Goal: Information Seeking & Learning: Find specific fact

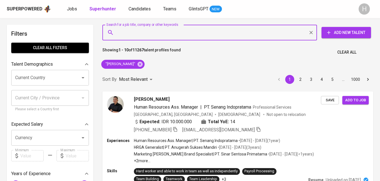
click at [170, 32] on input "Search for a job title, company or other keywords" at bounding box center [211, 32] width 190 height 11
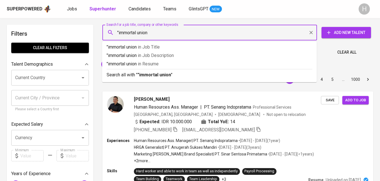
type input ""immortal union""
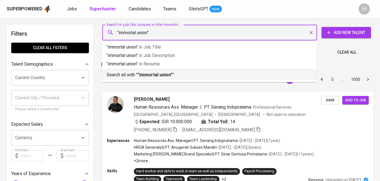
click at [168, 75] on b ""immortal union"" at bounding box center [155, 74] width 35 height 5
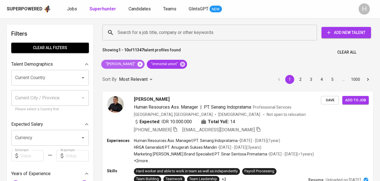
click at [139, 65] on icon at bounding box center [140, 64] width 5 height 5
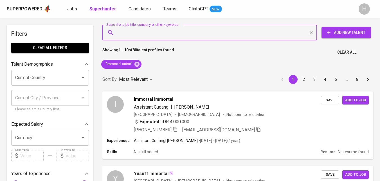
click at [129, 31] on input "Search for a job title, company or other keywords" at bounding box center [211, 32] width 190 height 11
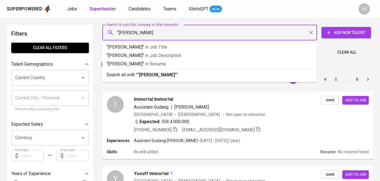
type input ""[PERSON_NAME]""
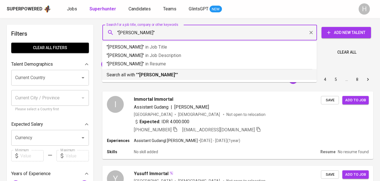
click at [155, 76] on b ""[PERSON_NAME]"" at bounding box center [157, 74] width 39 height 5
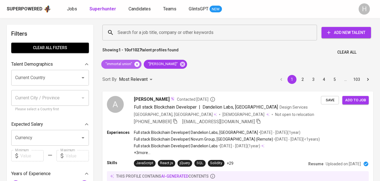
click at [139, 66] on icon at bounding box center [136, 64] width 5 height 5
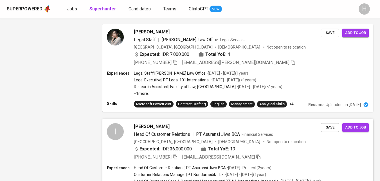
scroll to position [929, 0]
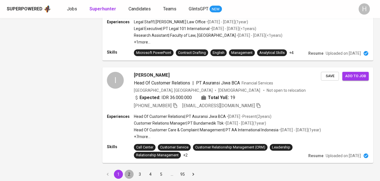
click at [127, 170] on button "2" at bounding box center [129, 174] width 9 height 9
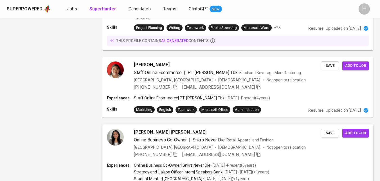
scroll to position [925, 0]
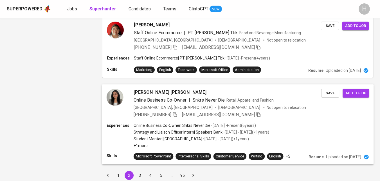
scroll to position [925, 0]
click at [141, 171] on button "3" at bounding box center [139, 175] width 9 height 9
